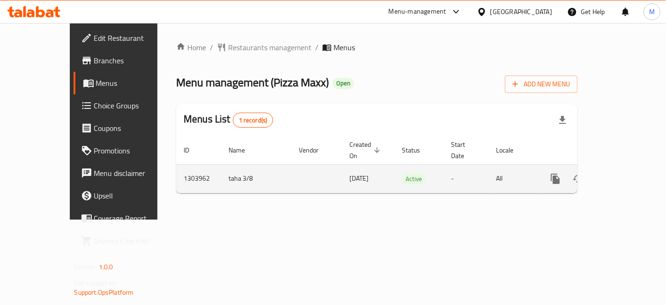
click at [634, 167] on div "enhanced table" at bounding box center [590, 178] width 90 height 22
click at [634, 167] on link "enhanced table" at bounding box center [623, 178] width 22 height 22
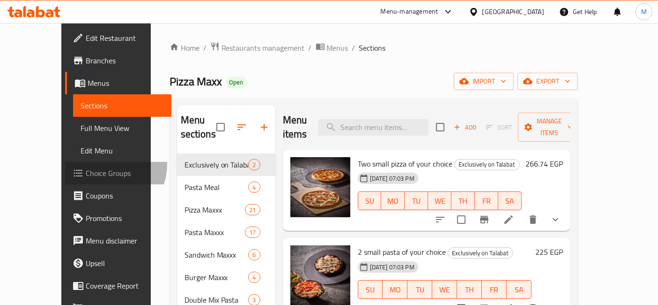
click at [65, 164] on link "Choice Groups" at bounding box center [118, 173] width 106 height 22
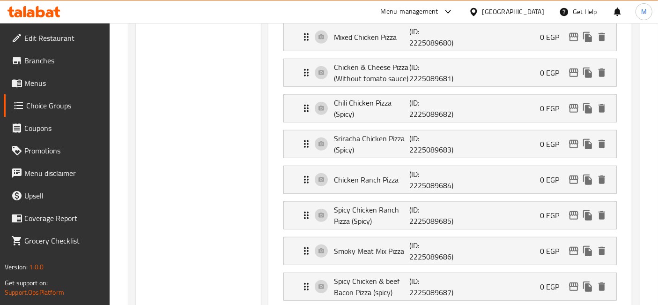
scroll to position [625, 0]
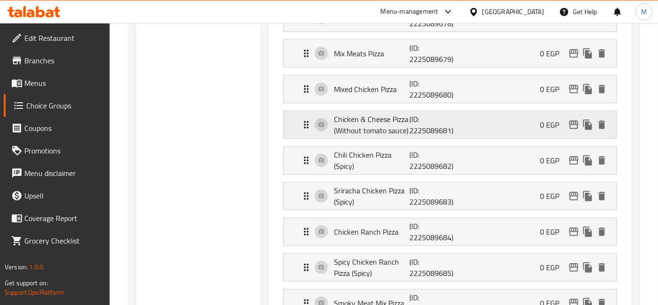
click at [446, 119] on p "(ID: 2225089681)" at bounding box center [435, 124] width 51 height 22
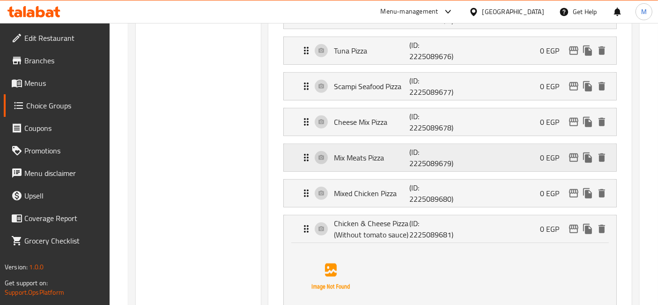
scroll to position [469, 0]
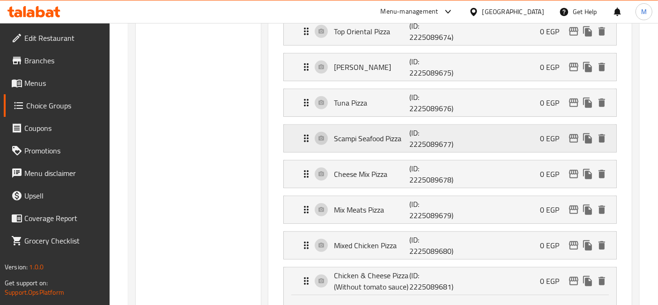
click at [371, 133] on p "Scampi Seafood Pizza" at bounding box center [371, 138] width 75 height 11
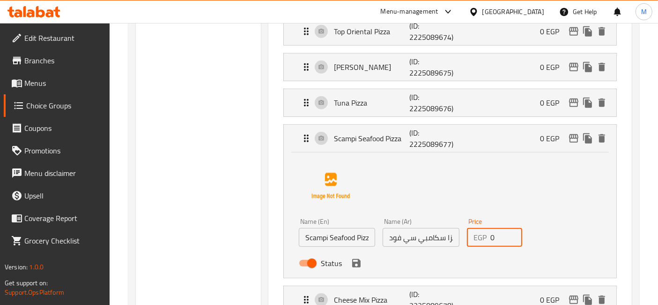
drag, startPoint x: 496, startPoint y: 231, endPoint x: 470, endPoint y: 231, distance: 25.8
click at [471, 231] on div "EGP 0 Price" at bounding box center [495, 237] width 56 height 19
click at [352, 259] on icon "save" at bounding box center [356, 263] width 8 height 8
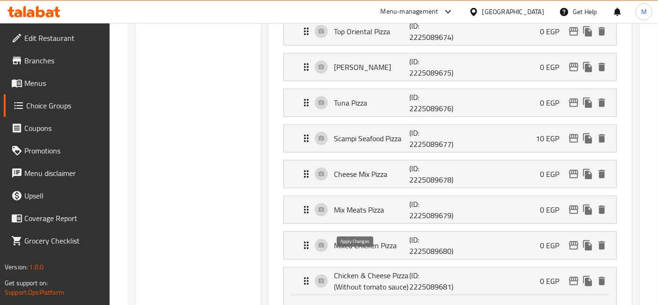
type input "10"
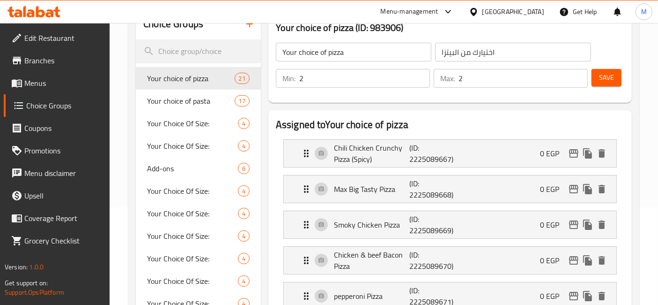
scroll to position [52, 0]
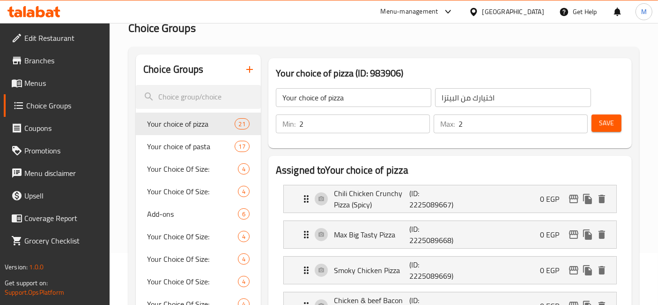
click at [596, 120] on button "Save" at bounding box center [607, 122] width 30 height 17
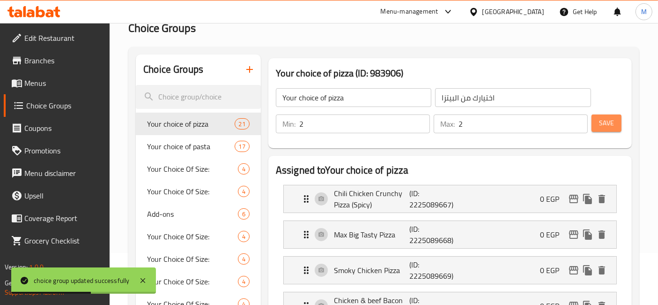
click at [604, 131] on button "Save" at bounding box center [607, 122] width 30 height 17
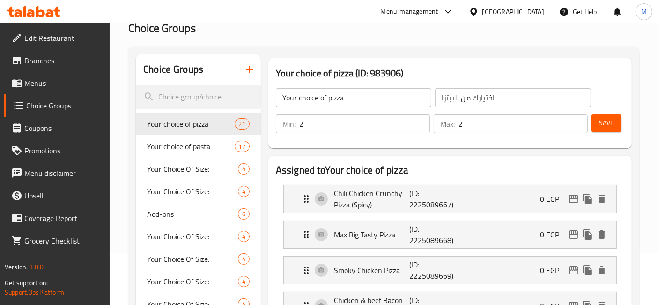
click at [619, 113] on div "Save" at bounding box center [604, 123] width 29 height 22
click at [614, 119] on span "Save" at bounding box center [606, 123] width 15 height 12
click at [616, 113] on div "Save" at bounding box center [604, 123] width 29 height 22
click at [609, 125] on span "Save" at bounding box center [606, 123] width 15 height 12
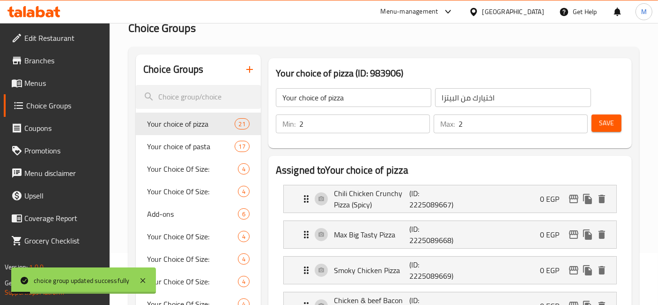
click at [37, 13] on icon at bounding box center [40, 11] width 9 height 11
